Goal: Task Accomplishment & Management: Use online tool/utility

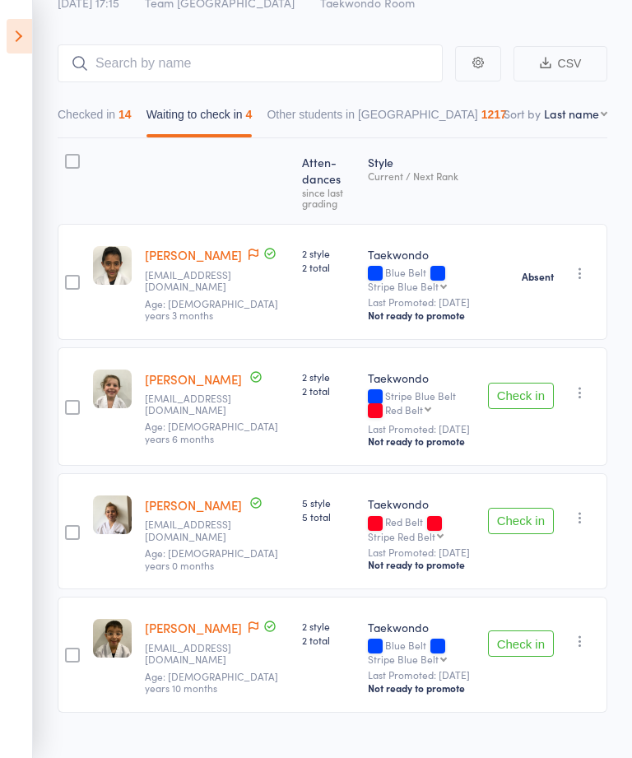
scroll to position [163, 0]
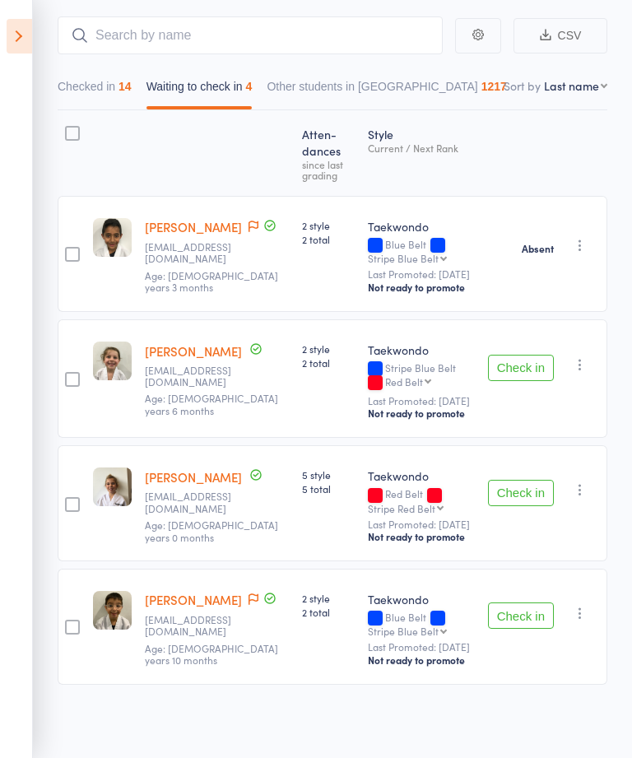
click at [16, 26] on icon at bounding box center [20, 36] width 26 height 35
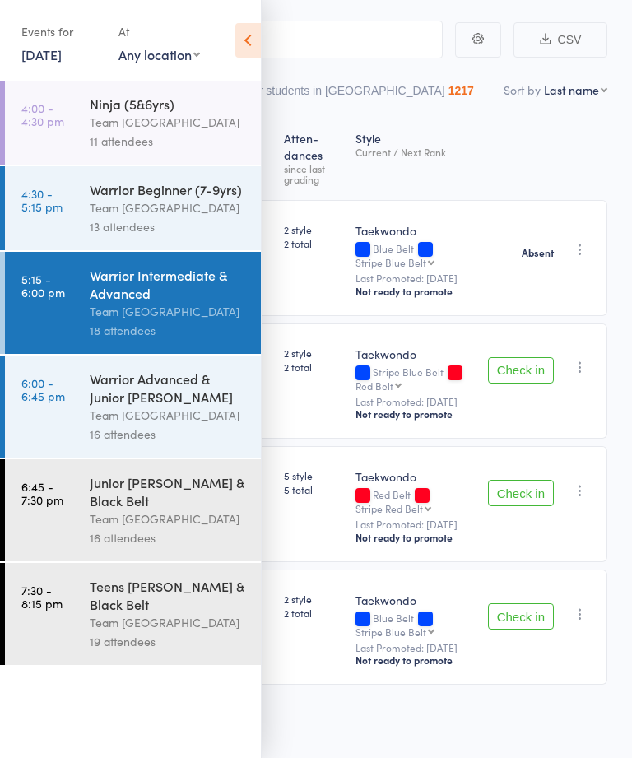
scroll to position [124, 0]
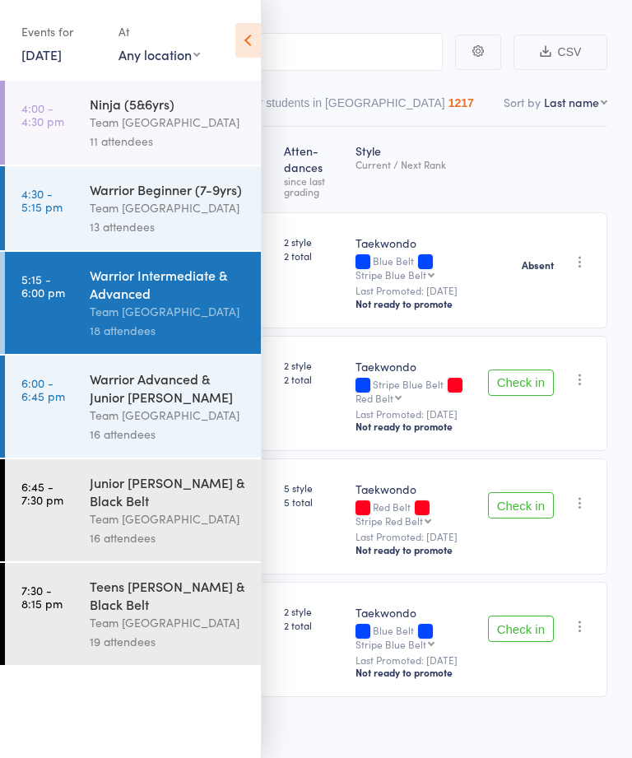
click at [187, 416] on div "Team [GEOGRAPHIC_DATA]" at bounding box center [168, 415] width 157 height 19
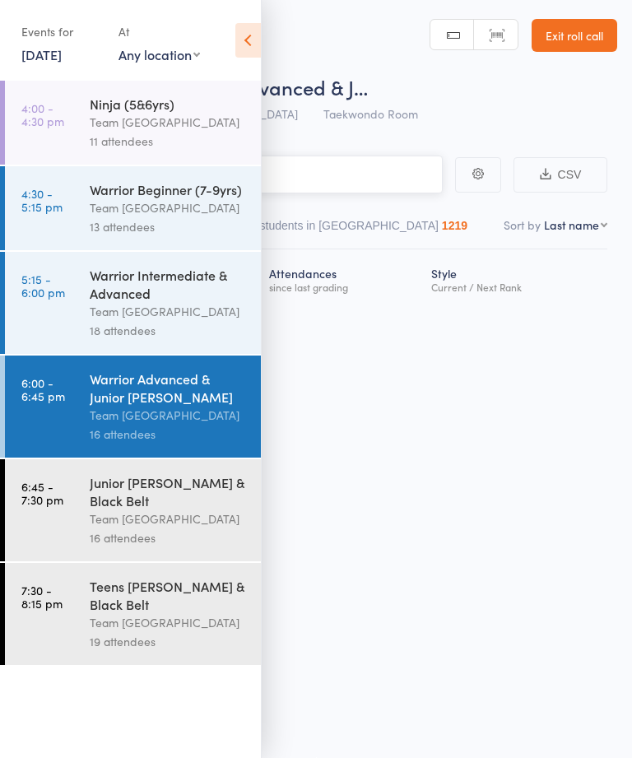
scroll to position [1, 0]
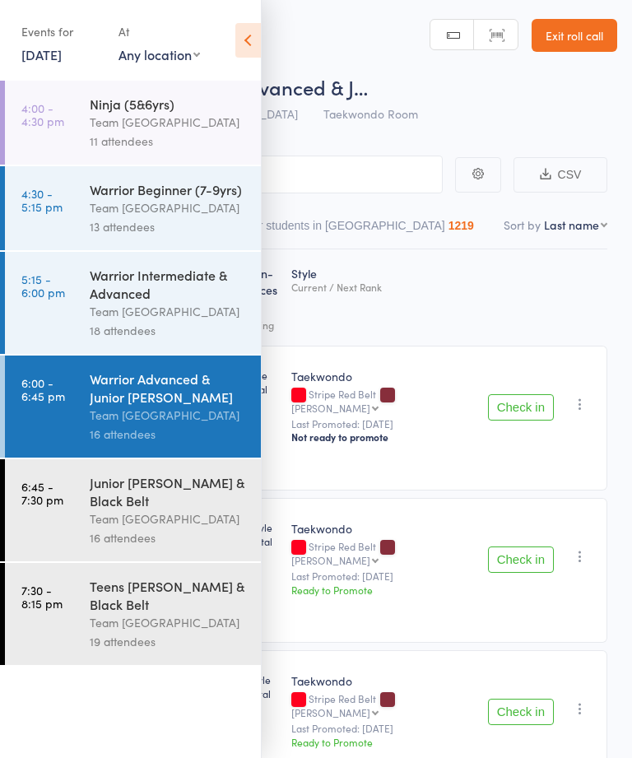
click at [259, 38] on icon at bounding box center [248, 40] width 26 height 35
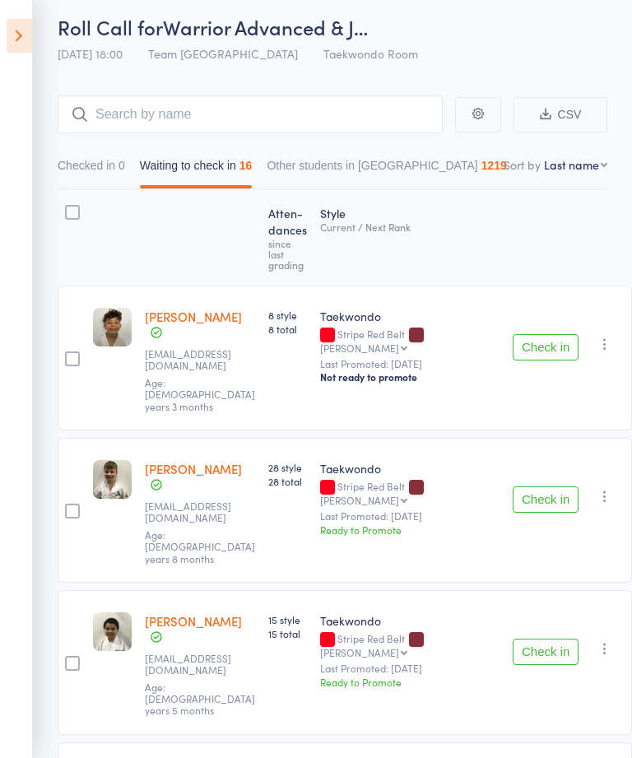
scroll to position [63, 0]
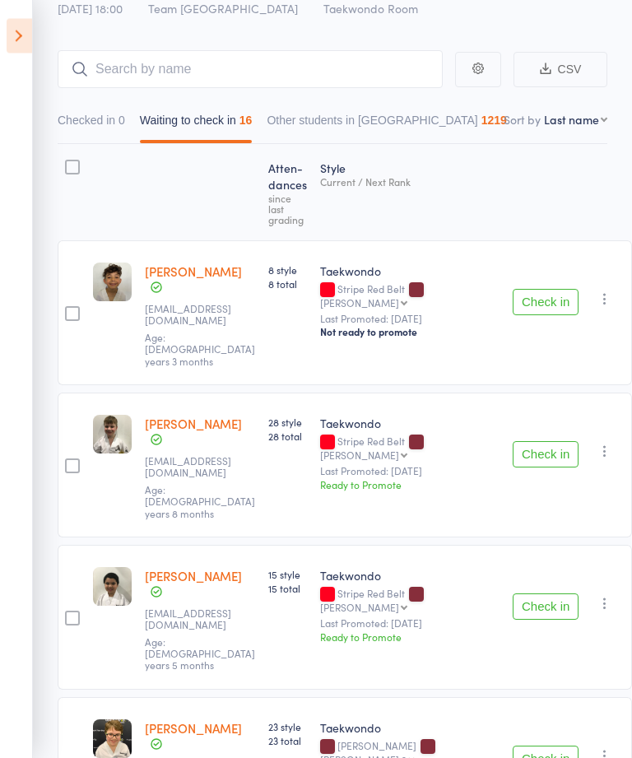
click at [529, 442] on button "Check in" at bounding box center [546, 455] width 66 height 26
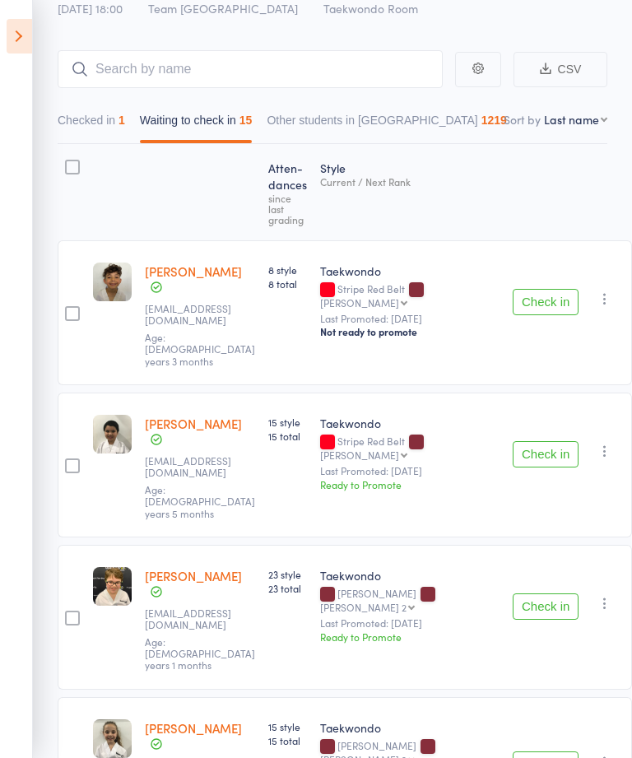
click at [528, 594] on button "Check in" at bounding box center [546, 607] width 66 height 26
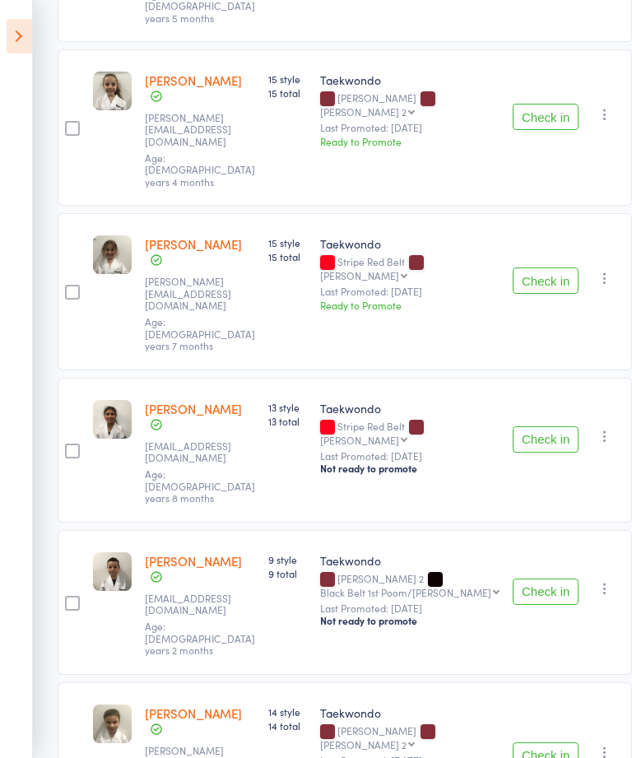
scroll to position [603, 0]
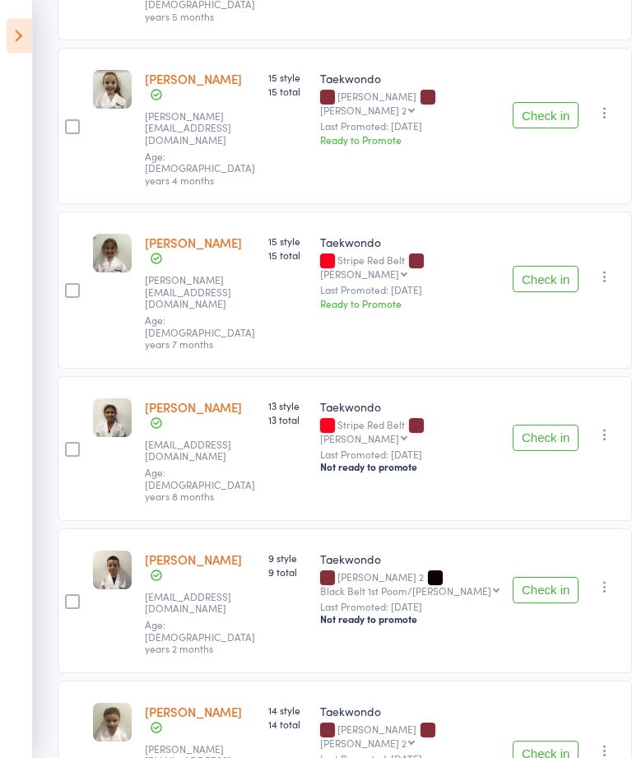
click at [531, 742] on button "Check in" at bounding box center [546, 755] width 66 height 26
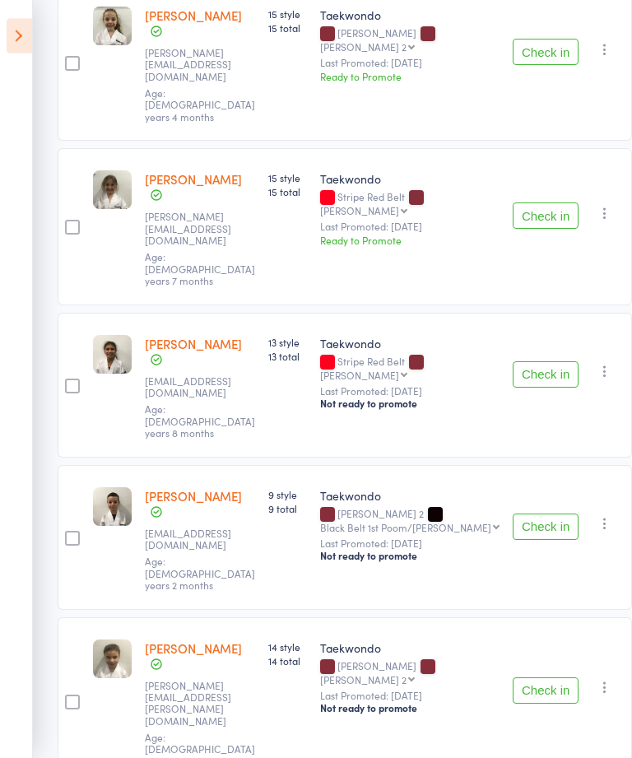
scroll to position [667, 0]
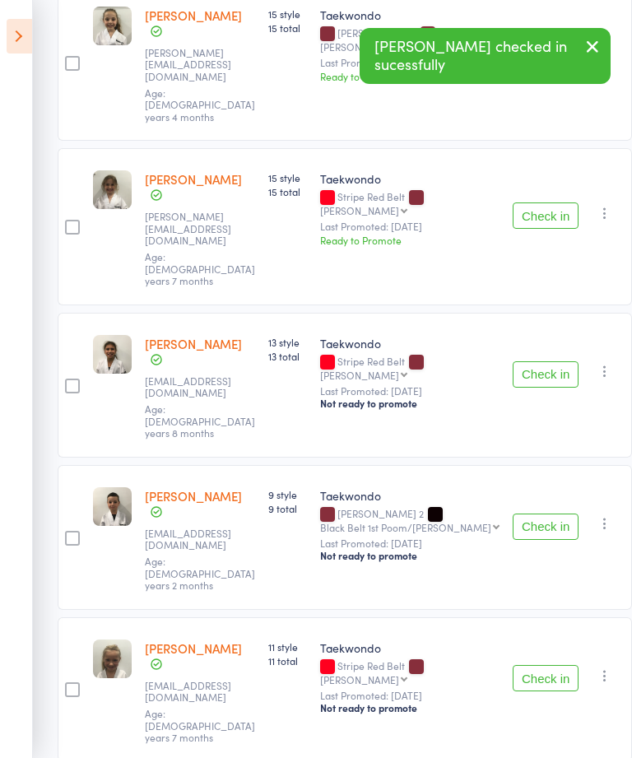
click at [525, 665] on button "Check in" at bounding box center [546, 678] width 66 height 26
click at [515, 665] on button "Check in" at bounding box center [546, 678] width 66 height 26
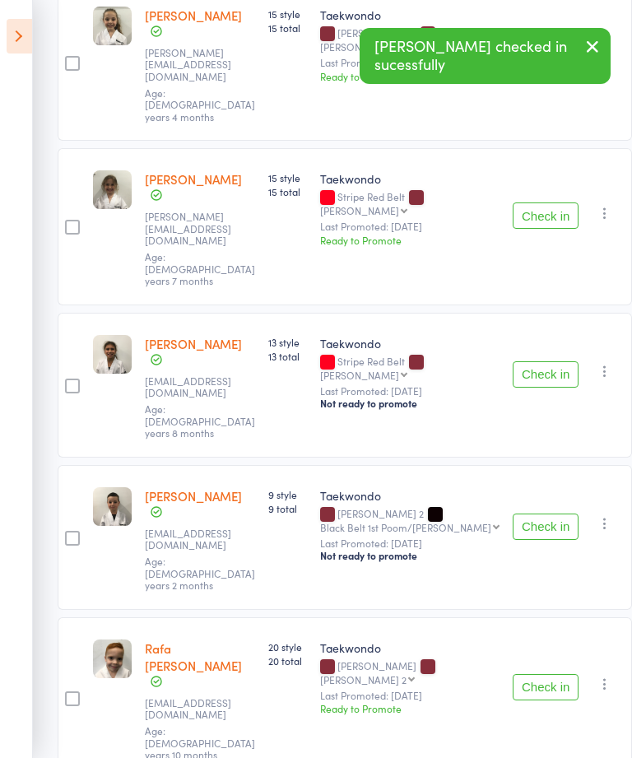
click at [528, 514] on button "Check in" at bounding box center [546, 527] width 66 height 26
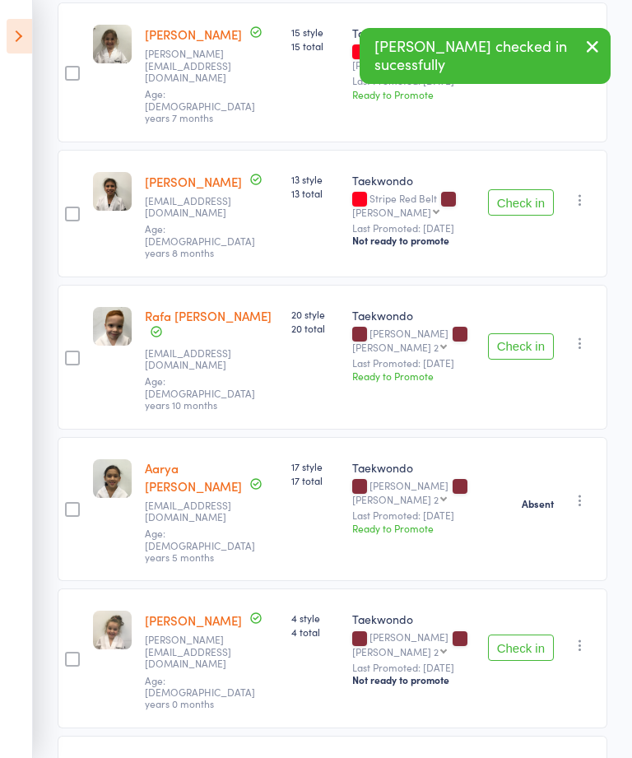
scroll to position [772, 0]
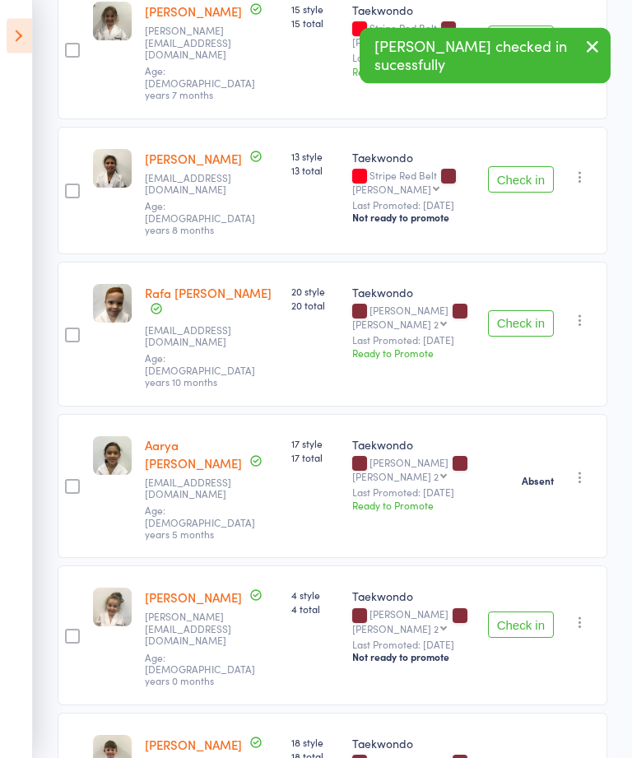
click at [167, 566] on div "Zara Silver [PERSON_NAME][EMAIL_ADDRESS][DOMAIN_NAME] Age: [DEMOGRAPHIC_DATA] y…" at bounding box center [211, 635] width 147 height 139
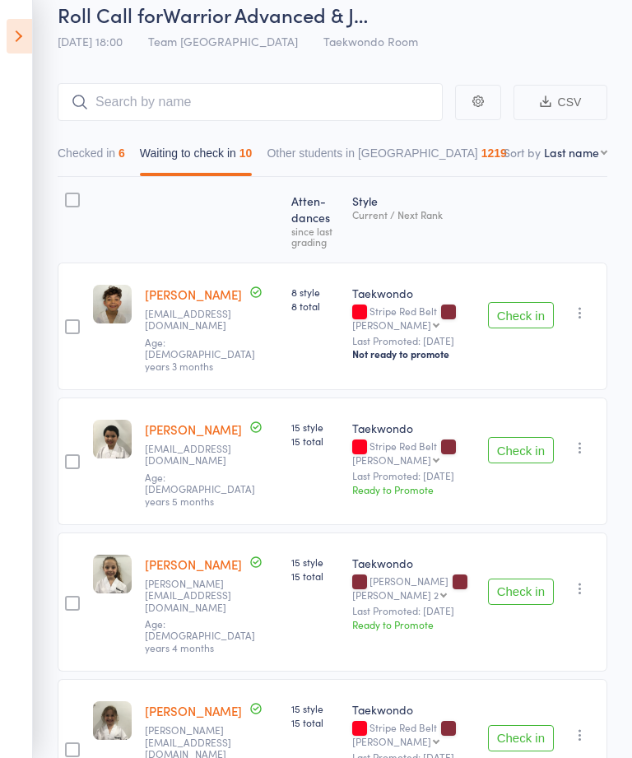
scroll to position [0, 0]
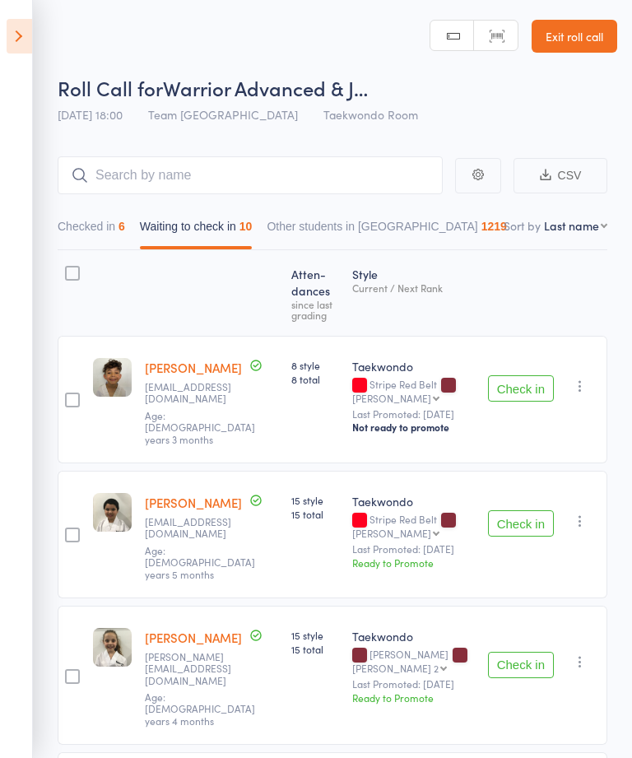
click at [523, 402] on button "Check in" at bounding box center [521, 388] width 66 height 26
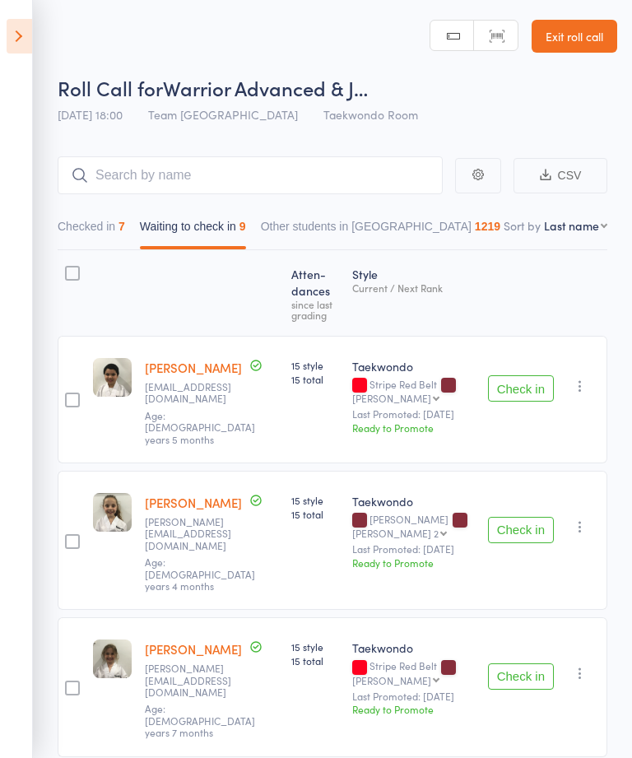
click at [526, 385] on button "Check in" at bounding box center [521, 388] width 66 height 26
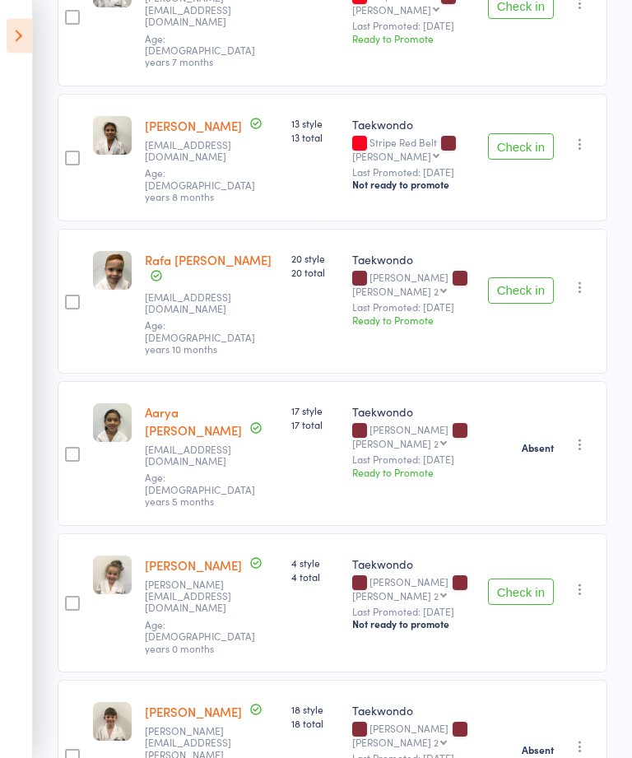
scroll to position [540, 0]
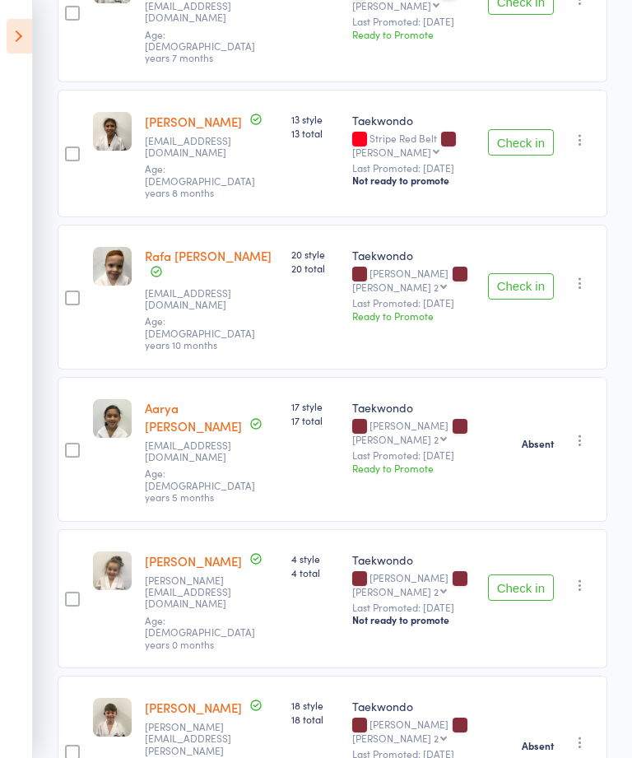
click at [521, 575] on button "Check in" at bounding box center [521, 588] width 66 height 26
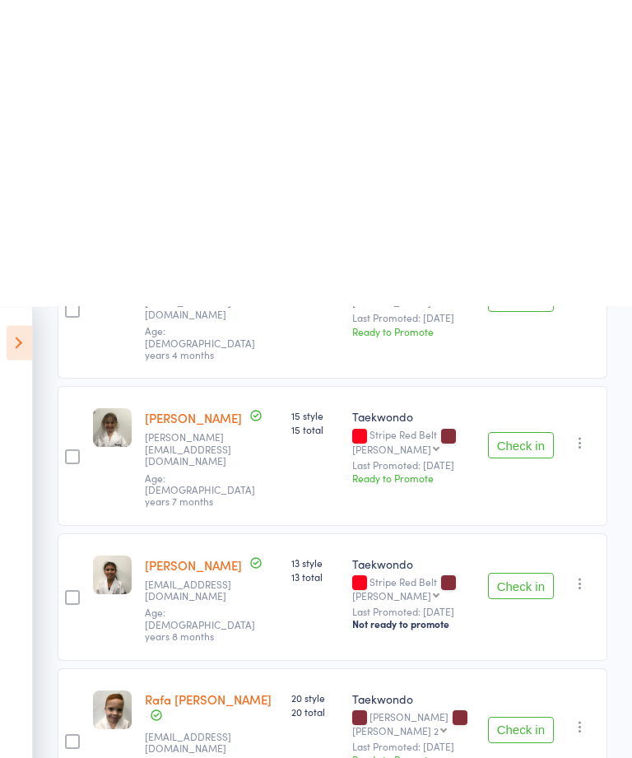
scroll to position [0, 0]
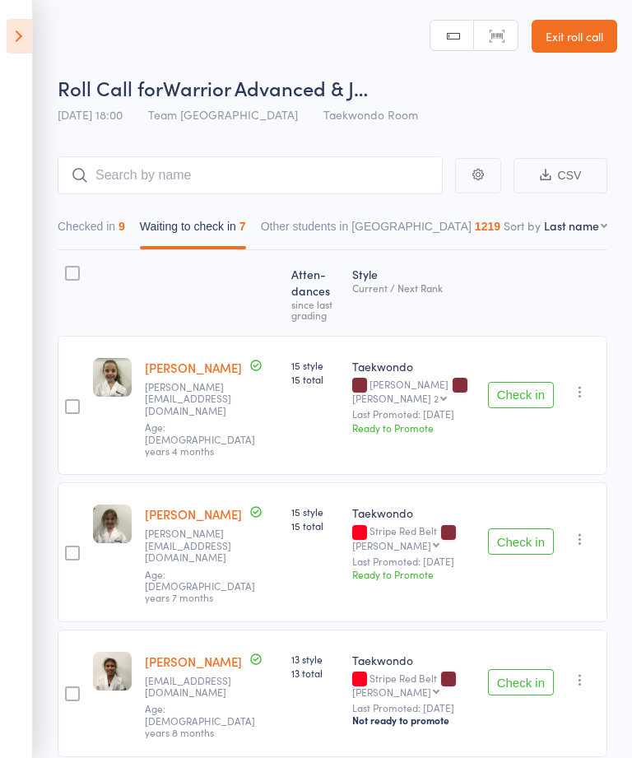
click at [91, 240] on button "Checked in 9" at bounding box center [92, 231] width 68 height 38
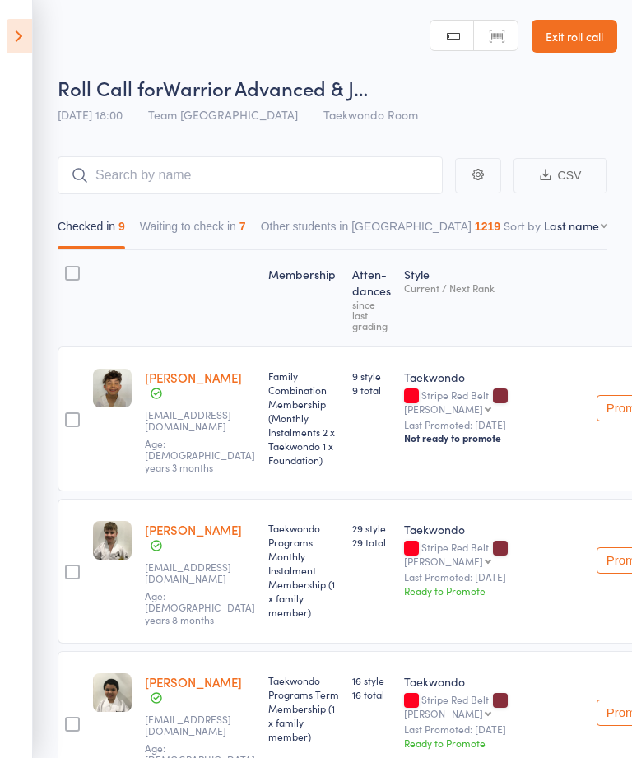
click at [30, 26] on icon at bounding box center [20, 36] width 26 height 35
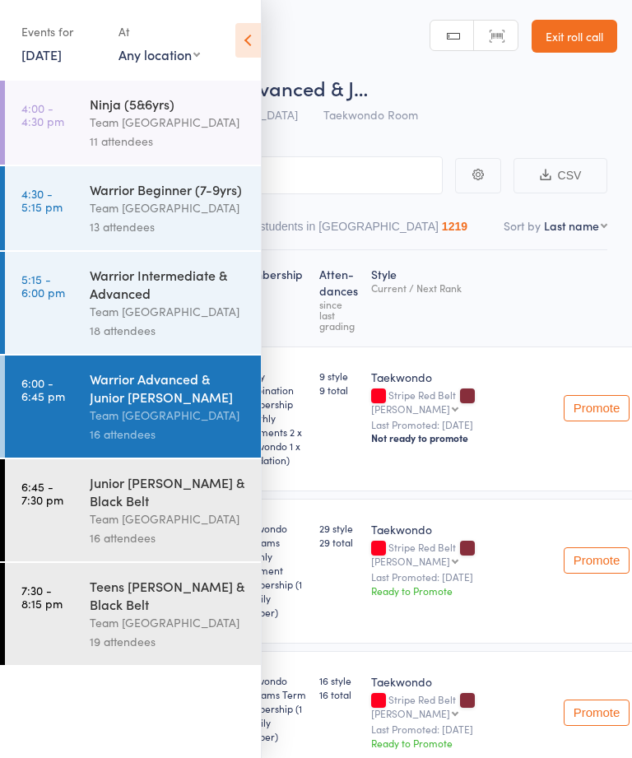
click at [170, 527] on div "Team [GEOGRAPHIC_DATA]" at bounding box center [168, 519] width 157 height 19
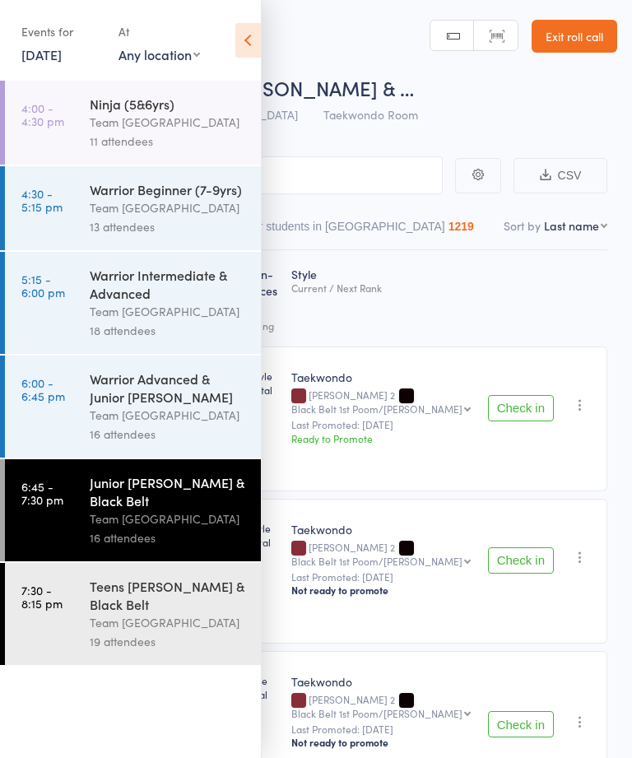
click at [258, 32] on icon at bounding box center [248, 40] width 26 height 35
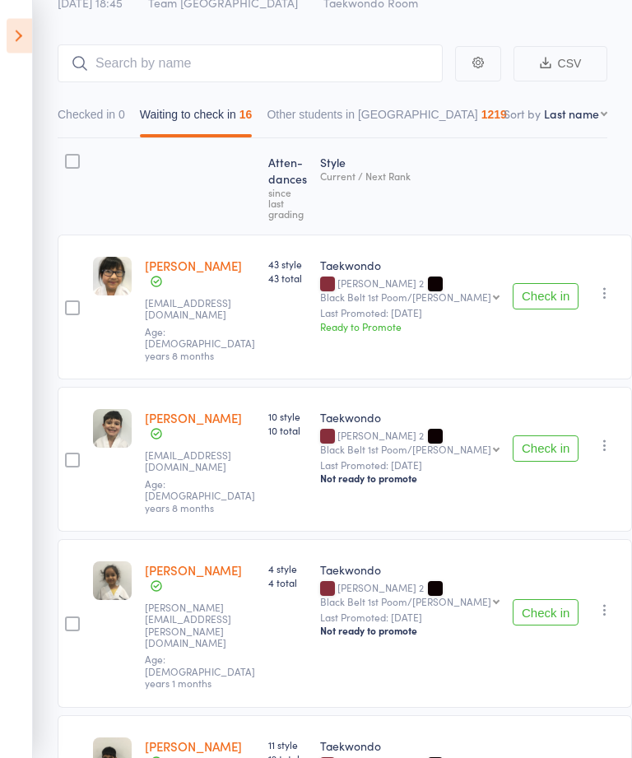
scroll to position [98, 0]
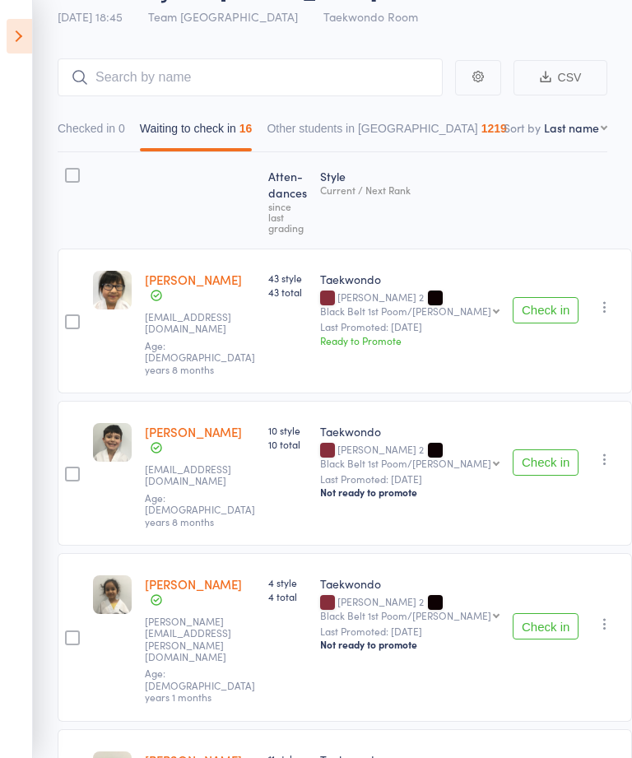
click at [24, 33] on icon at bounding box center [20, 36] width 26 height 35
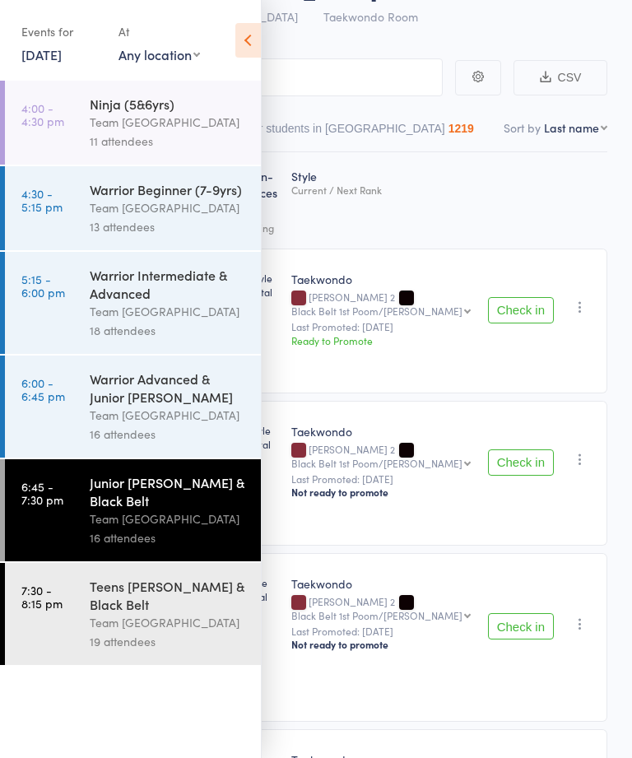
click at [171, 406] on div "Warrior Advanced & Junior [PERSON_NAME]" at bounding box center [168, 388] width 157 height 36
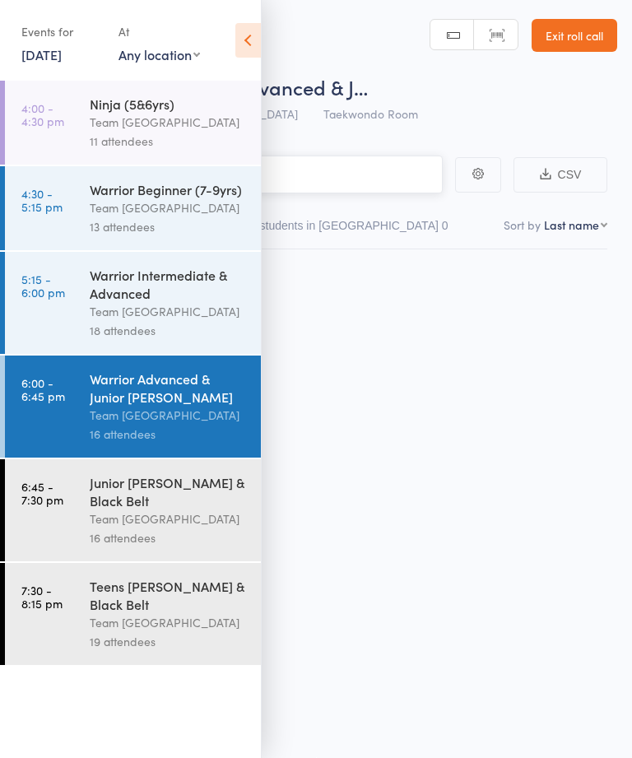
scroll to position [1, 0]
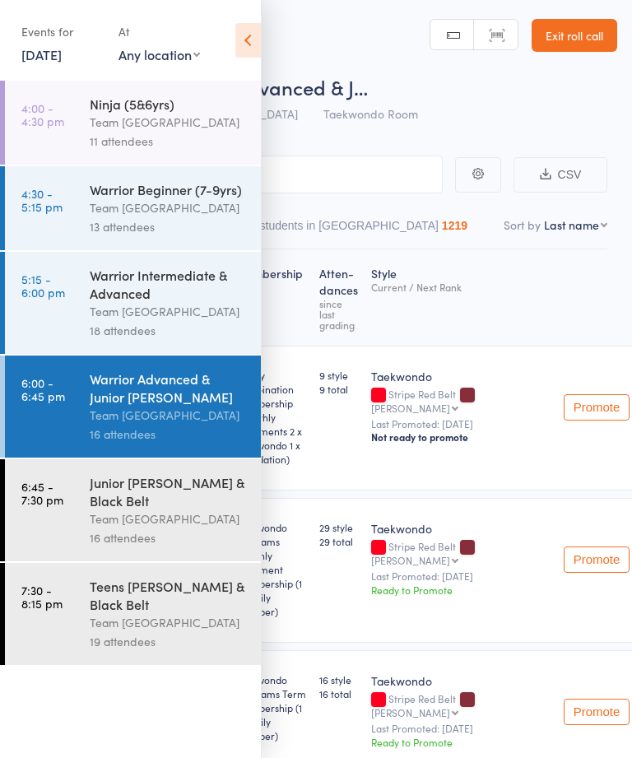
click at [253, 33] on icon at bounding box center [248, 40] width 26 height 35
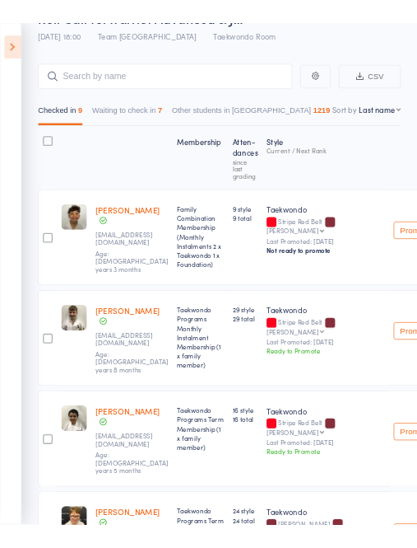
scroll to position [445, 0]
